Goal: Transaction & Acquisition: Purchase product/service

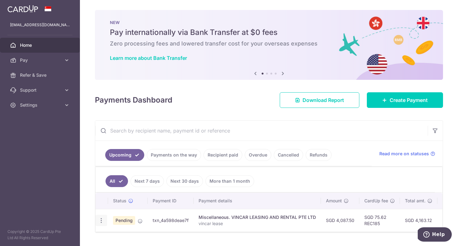
click at [101, 219] on icon "button" at bounding box center [101, 221] width 7 height 7
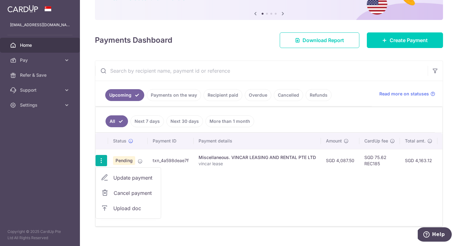
scroll to position [71, 0]
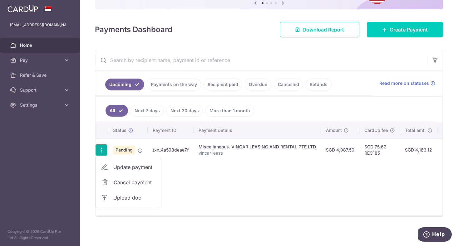
click at [114, 167] on span "Update payment" at bounding box center [134, 167] width 42 height 7
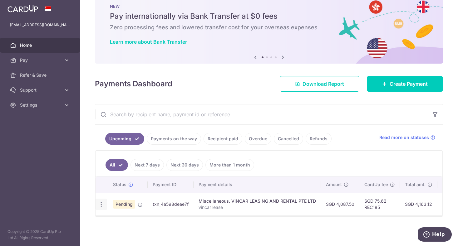
radio input "true"
type input "4,087.50"
type input "04/10/2025"
type input "vincar lease"
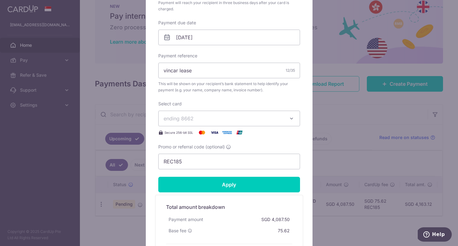
scroll to position [184, 0]
click at [186, 163] on input "REC185" at bounding box center [229, 162] width 142 height 16
drag, startPoint x: 186, startPoint y: 163, endPoint x: 130, endPoint y: 155, distance: 56.1
click at [131, 156] on div "Edit payment By clicking apply, you will make changes to all payments to VINCAR…" at bounding box center [229, 123] width 458 height 246
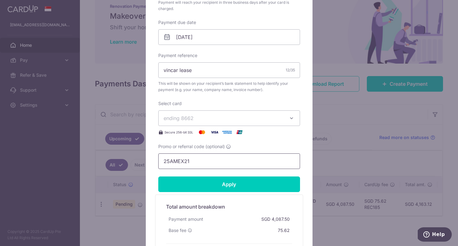
type input "25AMEX21"
click at [201, 121] on span "ending 8662" at bounding box center [224, 118] width 120 height 7
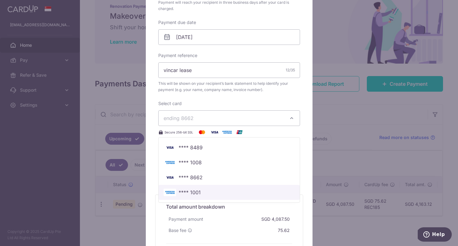
click at [192, 196] on span "**** 1001" at bounding box center [190, 192] width 22 height 7
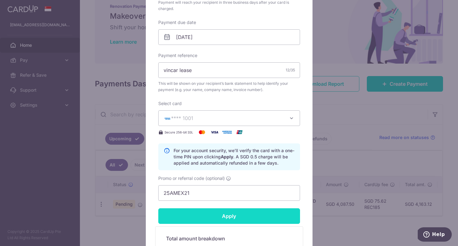
click at [225, 214] on input "Apply" at bounding box center [229, 217] width 142 height 16
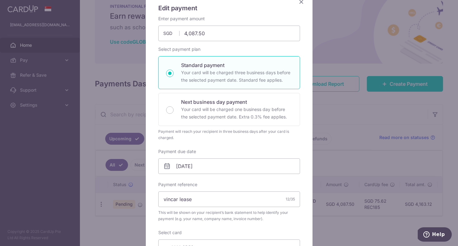
scroll to position [0, 0]
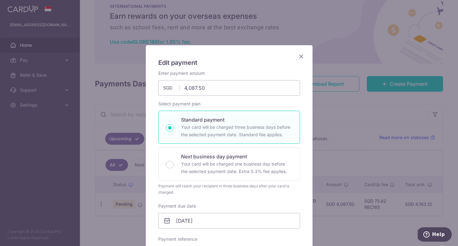
click at [300, 57] on icon "Close" at bounding box center [301, 56] width 7 height 8
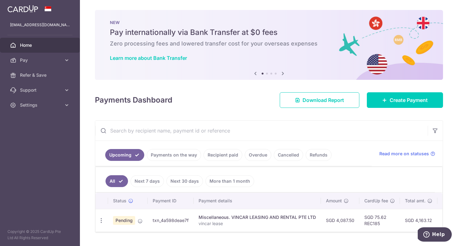
click at [102, 211] on td "Update payment Cancel payment Upload doc" at bounding box center [102, 220] width 12 height 23
click at [100, 220] on icon "button" at bounding box center [101, 221] width 7 height 7
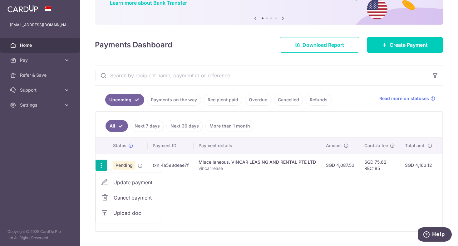
scroll to position [59, 0]
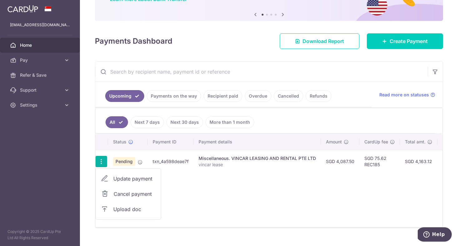
click at [125, 195] on span "Cancel payment" at bounding box center [135, 193] width 42 height 7
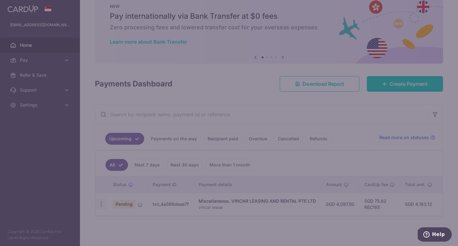
scroll to position [16, 0]
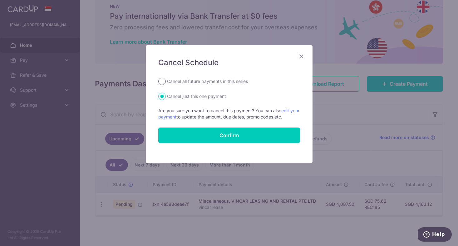
click at [165, 81] on input "Cancel all future payments in this series" at bounding box center [161, 81] width 7 height 7
radio input "true"
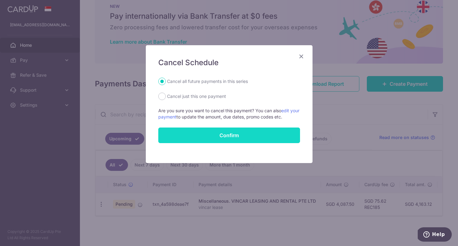
click at [172, 134] on button "Confirm" at bounding box center [229, 136] width 142 height 16
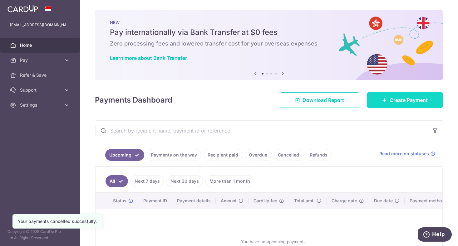
click at [418, 102] on span "Create Payment" at bounding box center [409, 99] width 38 height 7
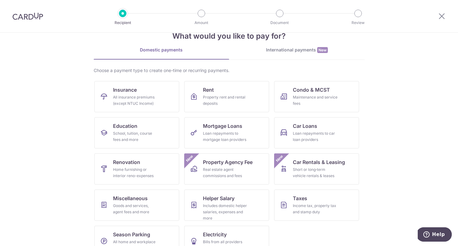
scroll to position [17, 0]
click at [131, 203] on div "Goods and services, agent fees and more" at bounding box center [135, 209] width 45 height 12
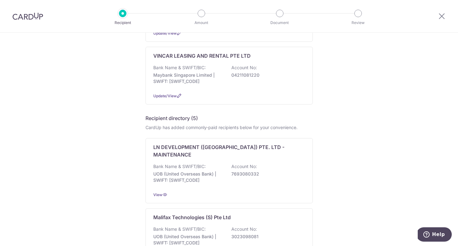
scroll to position [382, 0]
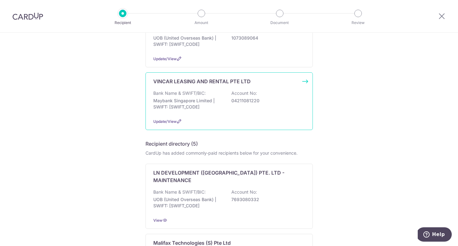
click at [194, 98] on p "Maybank Singapore Limited | SWIFT: MBBESGS2XXX" at bounding box center [188, 104] width 70 height 12
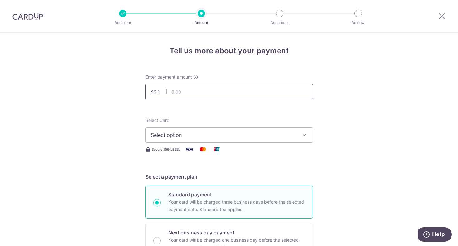
click at [198, 95] on input "text" at bounding box center [229, 92] width 167 height 16
type input "4,087.50"
click at [195, 135] on span "Select option" at bounding box center [224, 134] width 146 height 7
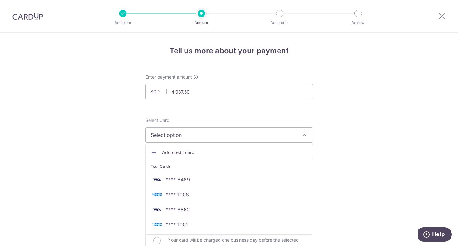
click at [180, 193] on span "**** 1008" at bounding box center [177, 194] width 23 height 7
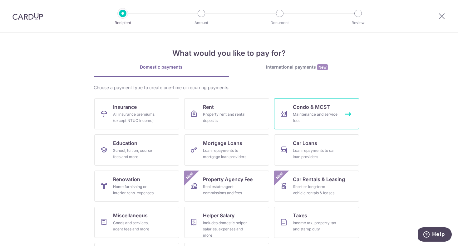
scroll to position [33, 0]
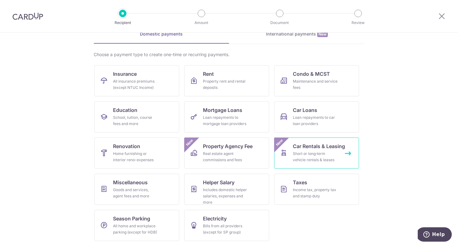
click at [313, 150] on span "Car Rentals & Leasing" at bounding box center [319, 146] width 52 height 7
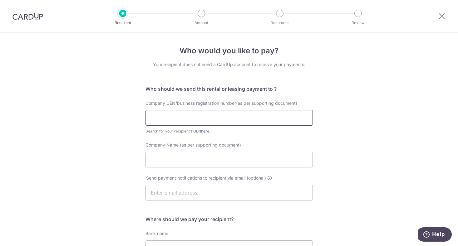
click at [189, 121] on input "text" at bounding box center [229, 118] width 167 height 16
type input "201414828K"
click at [166, 156] on input "Company Name (as per supporting document)" at bounding box center [229, 160] width 167 height 16
type input "VINCAR"
click at [165, 196] on input "text" at bounding box center [229, 193] width 167 height 16
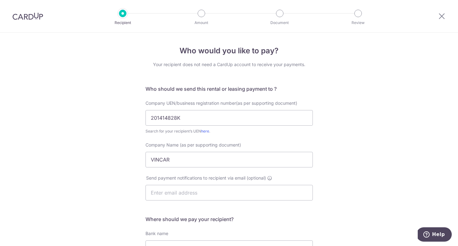
click at [139, 177] on div "Who would you like to pay? Your recipient does not need a CardUp account to rec…" at bounding box center [229, 193] width 458 height 320
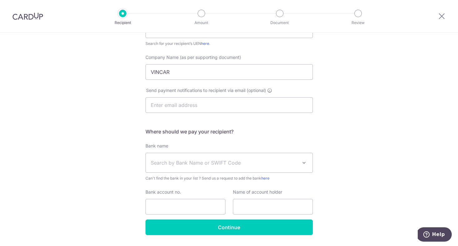
scroll to position [88, 0]
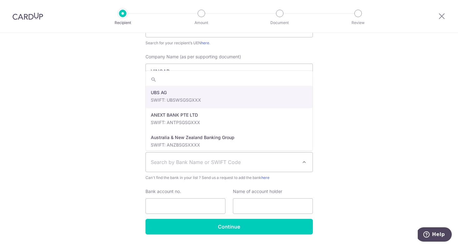
click at [165, 161] on span "Search by Bank Name or SWIFT Code" at bounding box center [224, 162] width 147 height 7
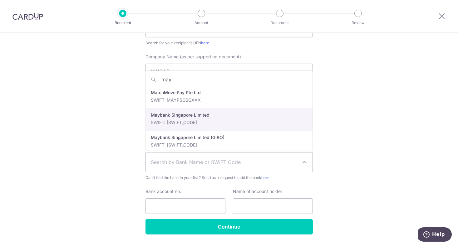
type input "may"
select select "10"
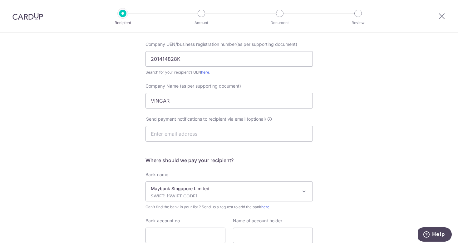
scroll to position [45, 0]
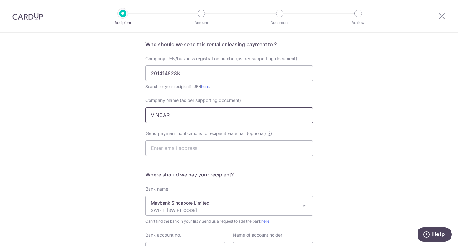
click at [180, 116] on input "VINCAR" at bounding box center [229, 115] width 167 height 16
type input "VINCAR leasing and rental pte ltd"
click at [108, 167] on div "Who would you like to pay? Your recipient does not need a CardUp account to rec…" at bounding box center [229, 148] width 458 height 320
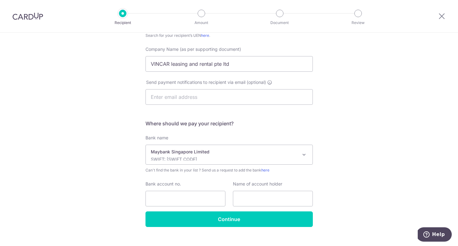
scroll to position [105, 0]
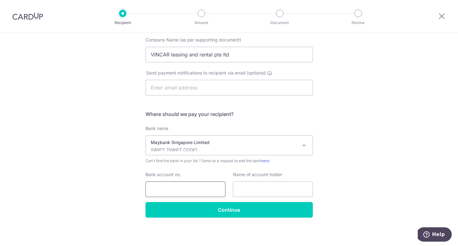
click at [190, 189] on input "Bank account no." at bounding box center [186, 190] width 80 height 16
paste input "042-1108-1220"
type input "042-1108-1220"
click at [244, 189] on input "text" at bounding box center [273, 190] width 80 height 16
paste input "Vincar Leasing And Rental Pte Ltd"
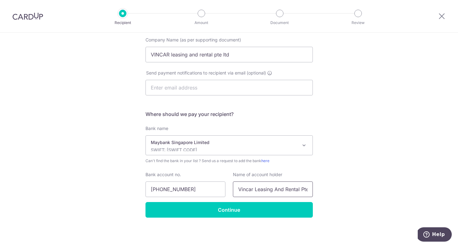
scroll to position [0, 10]
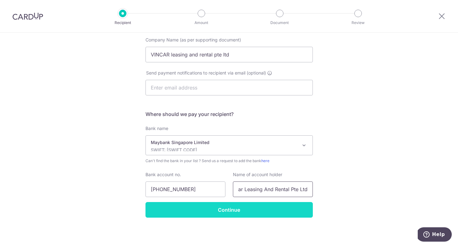
type input "Vincar Leasing And Rental Pte Ltd"
click at [239, 208] on input "Continue" at bounding box center [229, 210] width 167 height 16
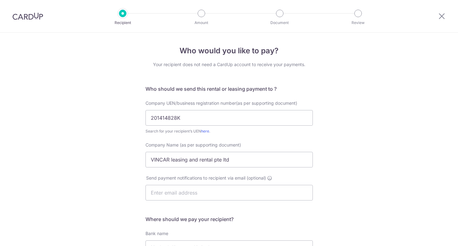
scroll to position [121, 0]
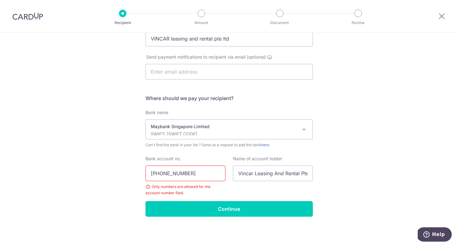
click at [162, 174] on input "[PHONE_NUMBER]" at bounding box center [186, 174] width 80 height 16
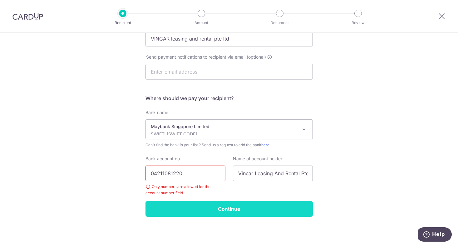
type input "04211081220"
click at [227, 209] on input "Continue" at bounding box center [229, 209] width 167 height 16
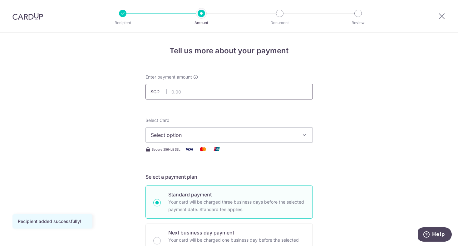
click at [192, 96] on input "text" at bounding box center [229, 92] width 167 height 16
type input "4,087.50"
click at [172, 128] on button "Select option" at bounding box center [229, 135] width 167 height 16
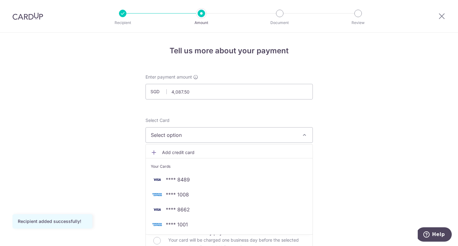
click at [179, 194] on span "**** 1008" at bounding box center [177, 194] width 23 height 7
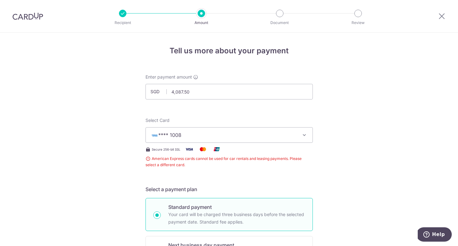
click at [183, 137] on span "**** 1008" at bounding box center [224, 134] width 146 height 7
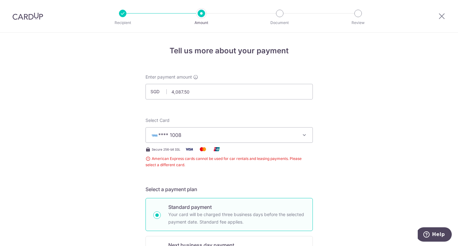
click at [30, 15] on img at bounding box center [27, 15] width 31 height 7
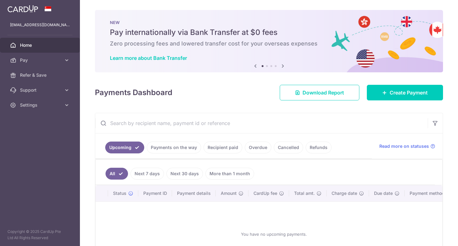
scroll to position [51, 0]
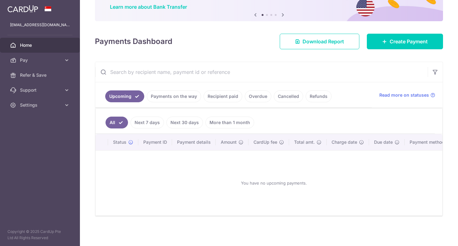
click at [168, 99] on link "Payments on the way" at bounding box center [174, 97] width 54 height 12
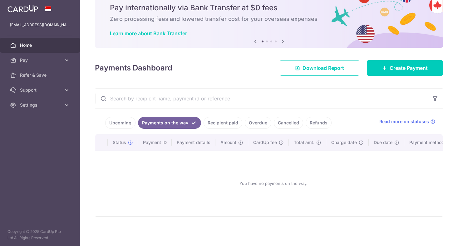
click at [223, 123] on link "Recipient paid" at bounding box center [223, 123] width 39 height 12
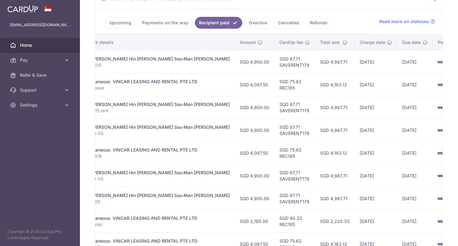
scroll to position [0, 0]
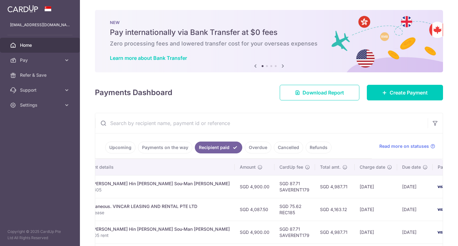
click at [239, 106] on div "× Pause Schedule Pause all future payments in this series Pause just this one p…" at bounding box center [269, 123] width 378 height 246
click at [44, 106] on span "Settings" at bounding box center [40, 105] width 41 height 6
click at [34, 135] on span "Logout" at bounding box center [40, 135] width 41 height 6
